Goal: Find specific page/section: Find specific page/section

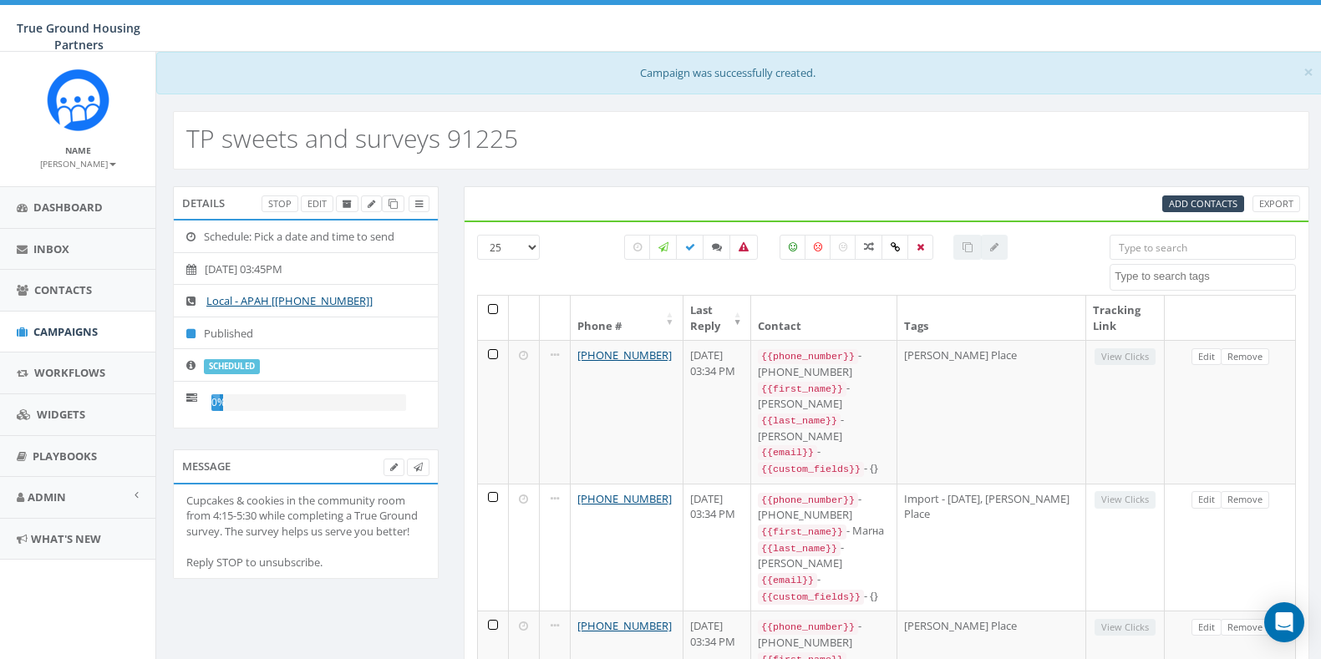
select select
click at [53, 335] on span "Campaigns" at bounding box center [65, 331] width 64 height 15
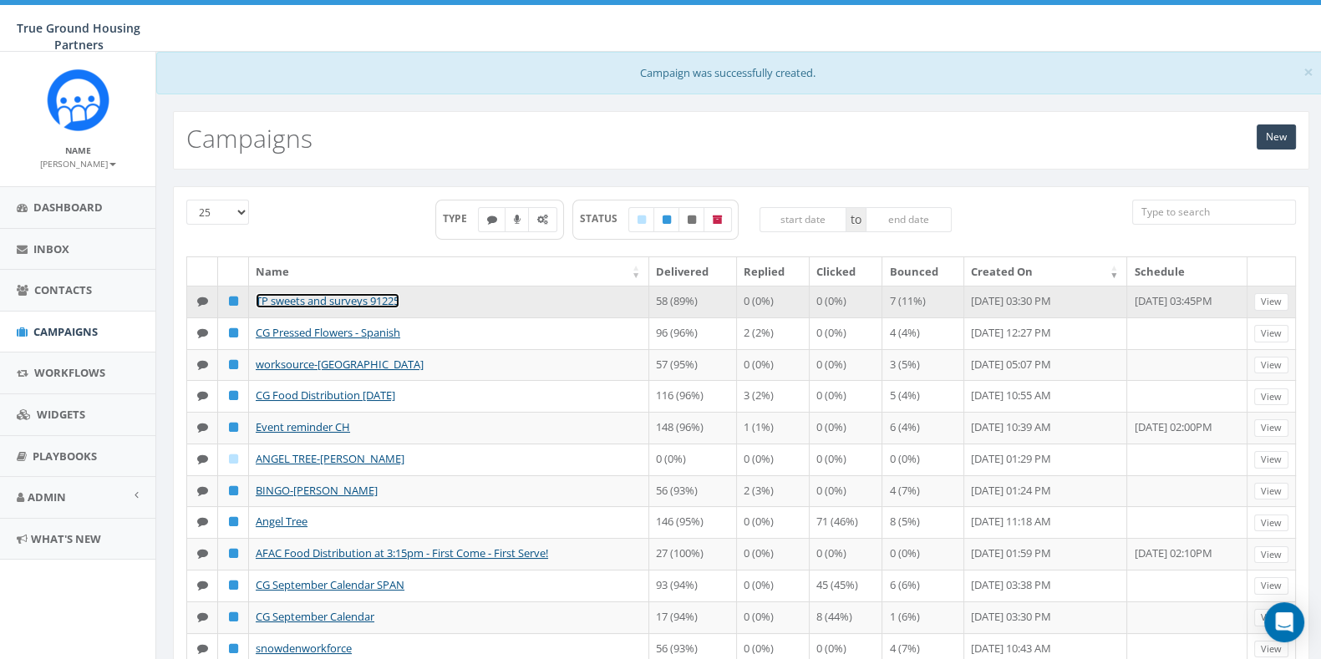
click at [376, 297] on link "TP sweets and surveys 91225" at bounding box center [328, 300] width 144 height 15
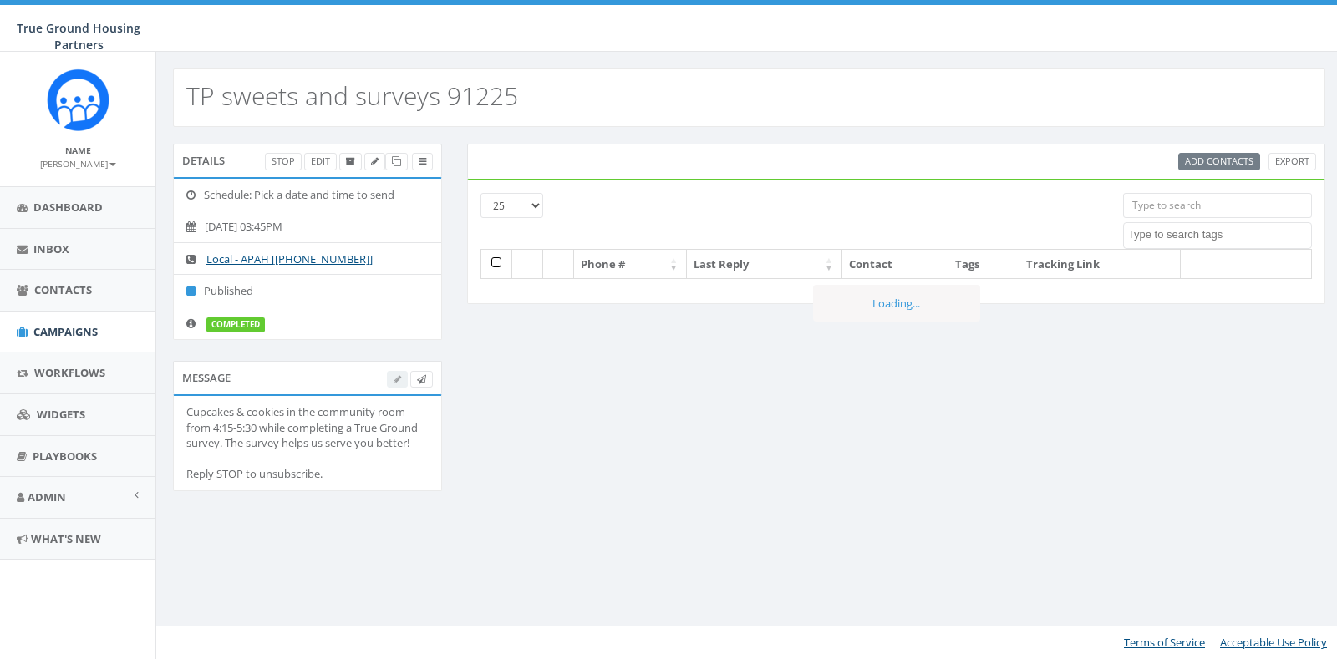
select select
